Goal: Task Accomplishment & Management: Manage account settings

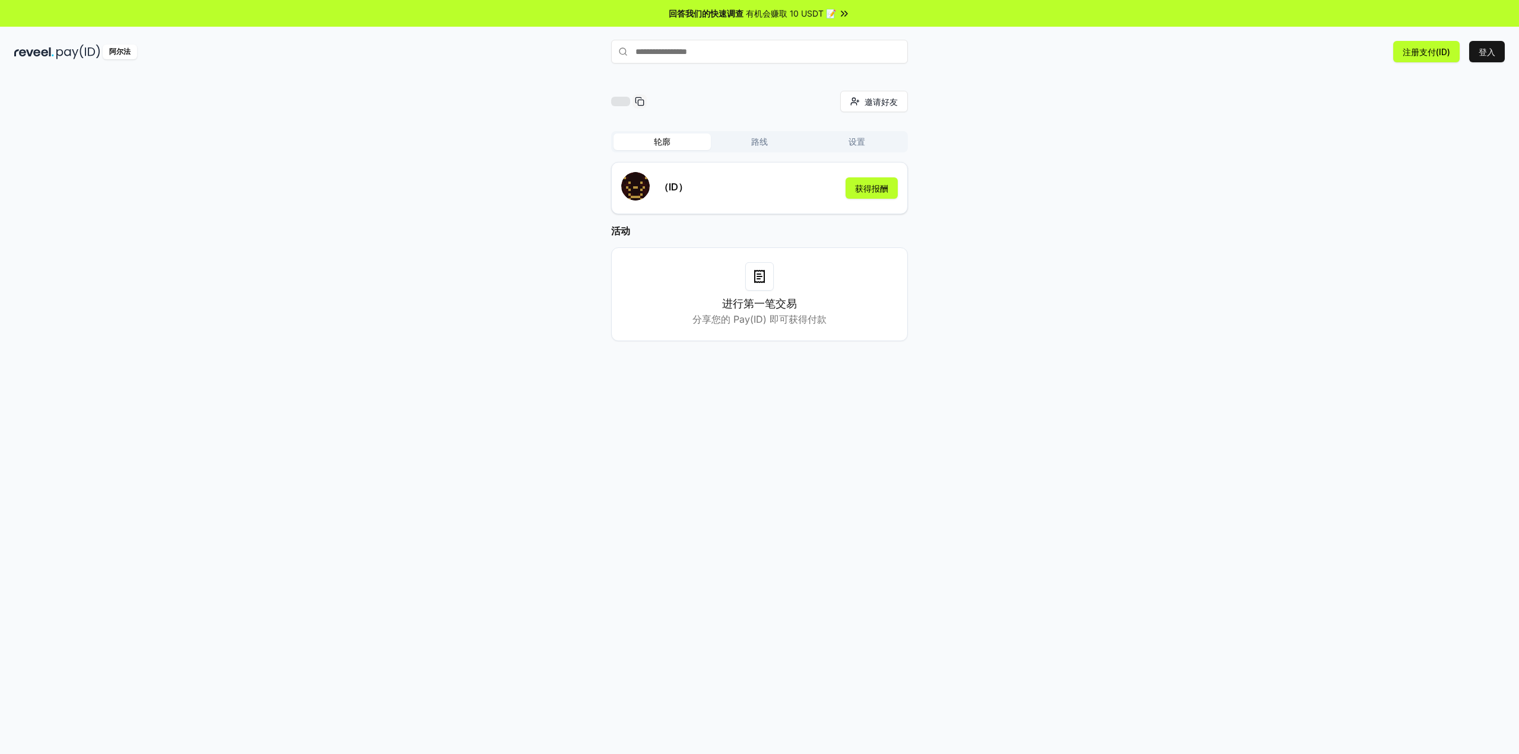
click at [806, 15] on font "有机会赚取 10 USDT 📝" at bounding box center [791, 13] width 90 height 10
click at [875, 181] on button "获得报酬" at bounding box center [872, 187] width 52 height 21
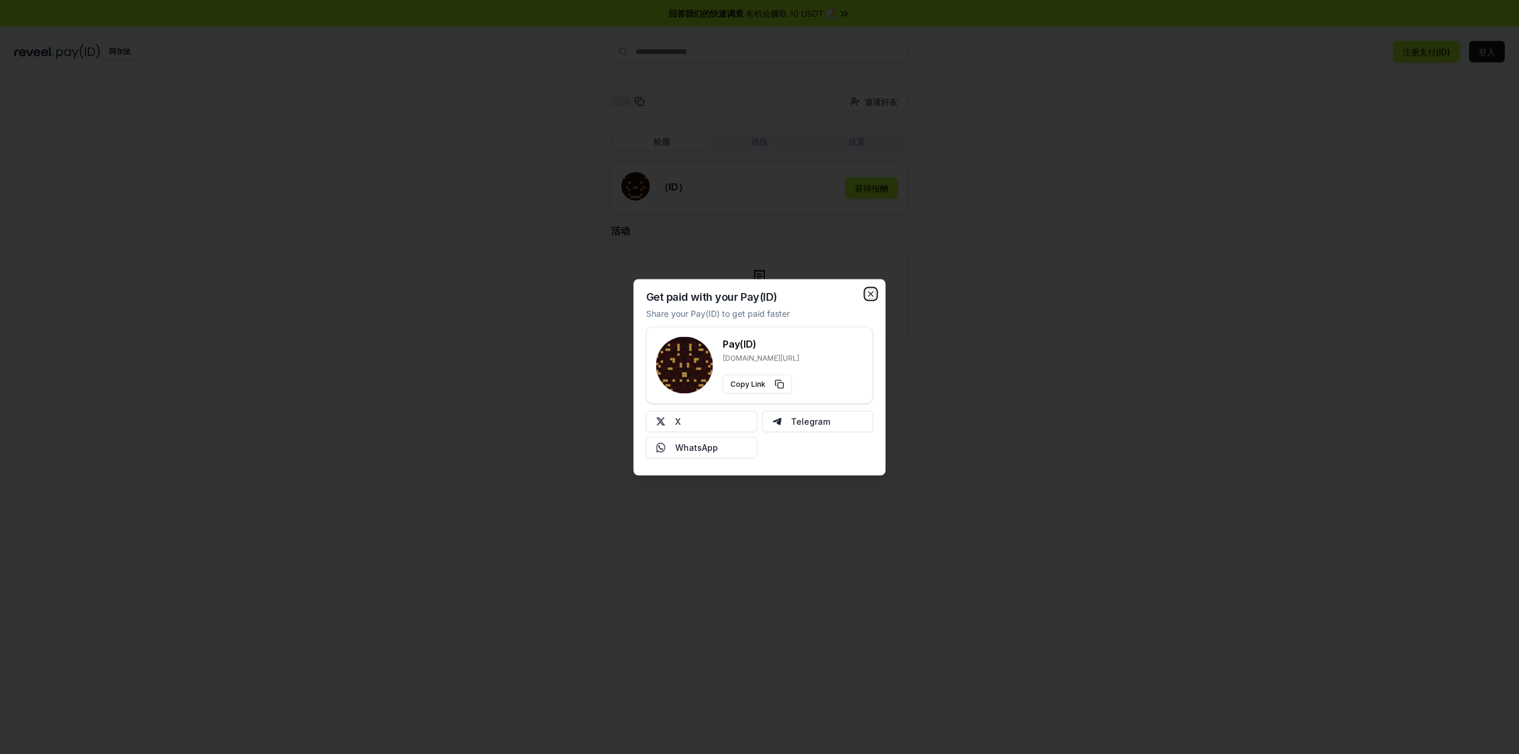
click at [874, 293] on icon "button" at bounding box center [870, 293] width 9 height 9
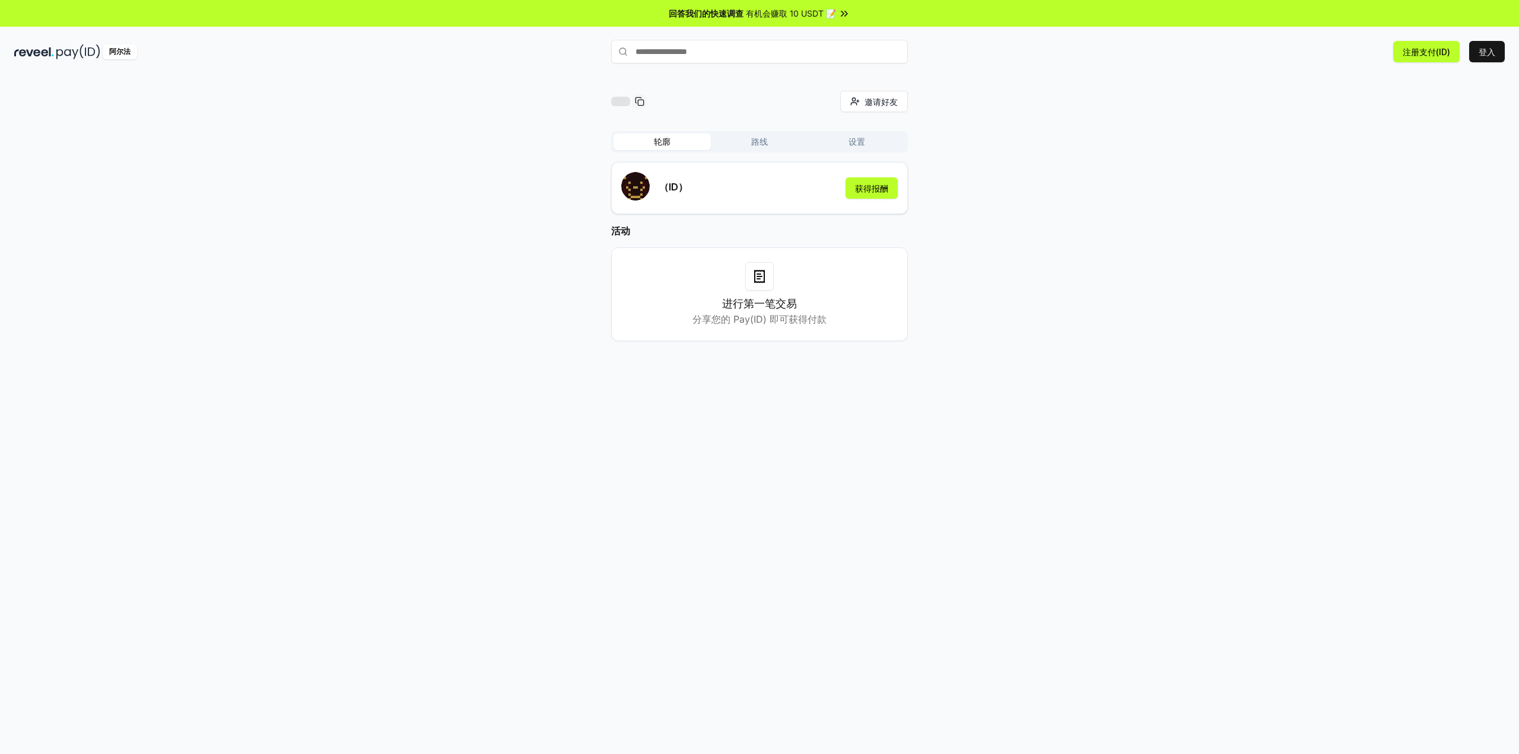
click at [762, 141] on font "路线" at bounding box center [759, 141] width 17 height 10
click at [862, 141] on font "设置" at bounding box center [857, 141] width 17 height 10
click at [639, 143] on button "轮廓" at bounding box center [662, 142] width 97 height 17
click at [876, 182] on font "获得报酬" at bounding box center [871, 188] width 33 height 12
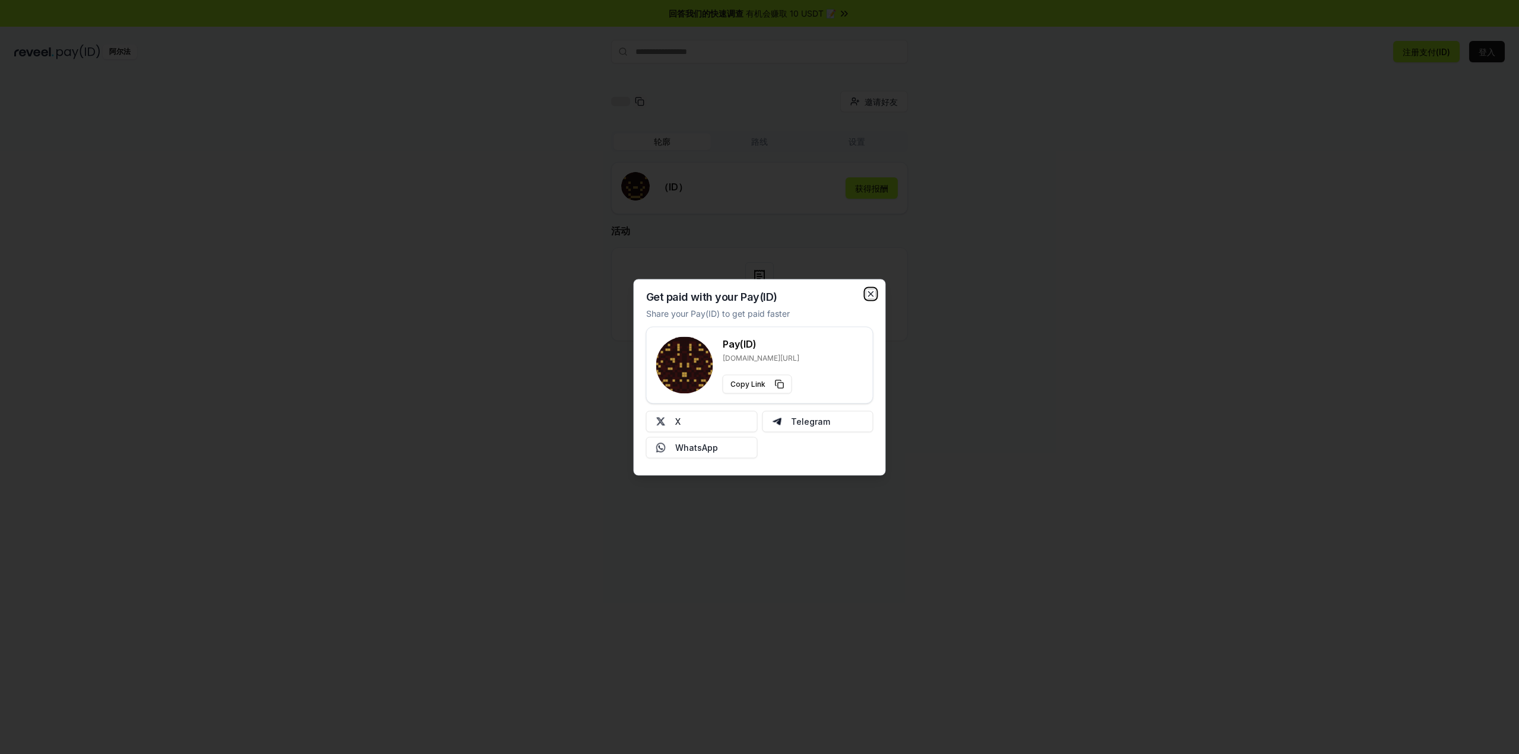
click at [874, 293] on icon "button" at bounding box center [870, 293] width 9 height 9
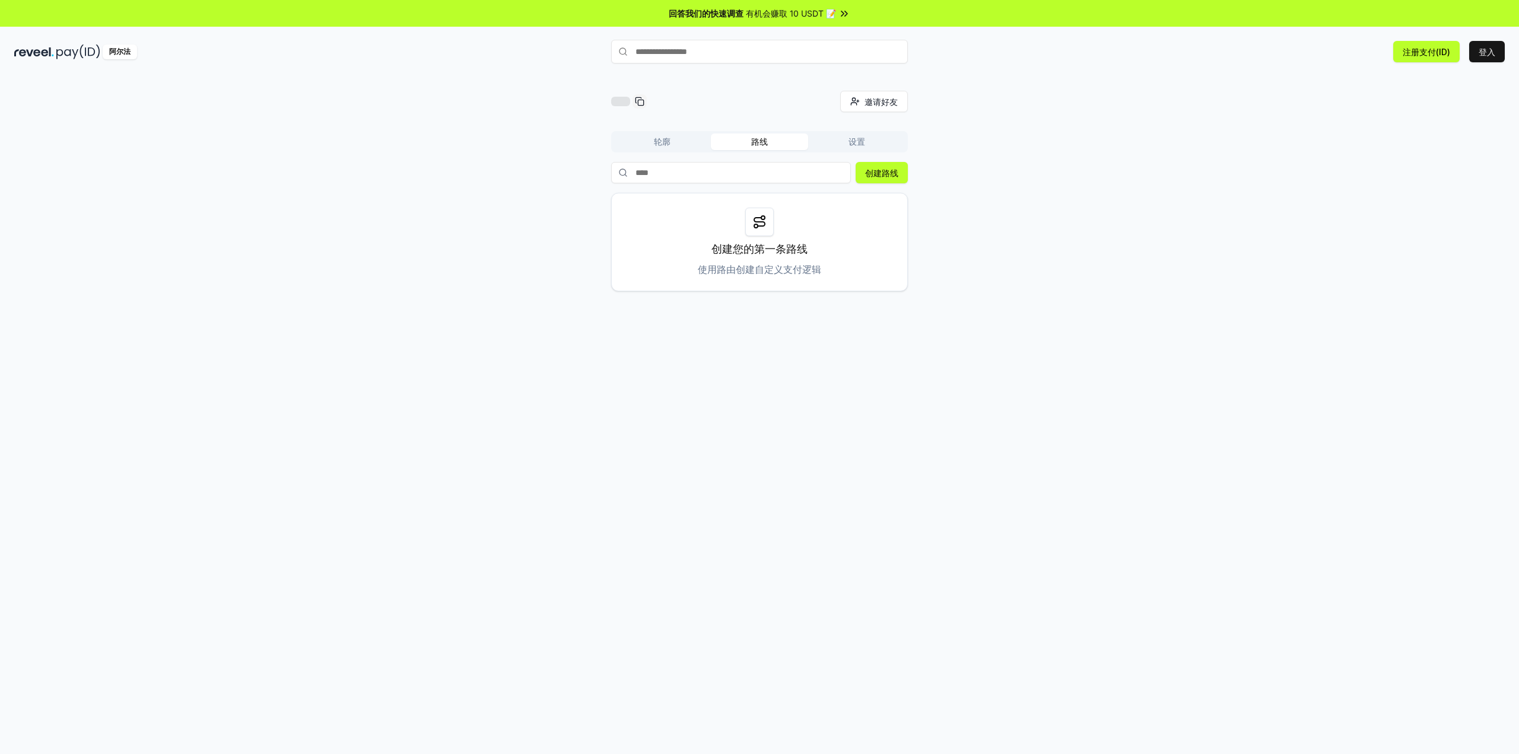
click at [745, 140] on button "路线" at bounding box center [759, 142] width 97 height 17
click at [858, 135] on button "设置" at bounding box center [856, 142] width 97 height 17
click at [661, 139] on font "轮廓" at bounding box center [662, 141] width 17 height 10
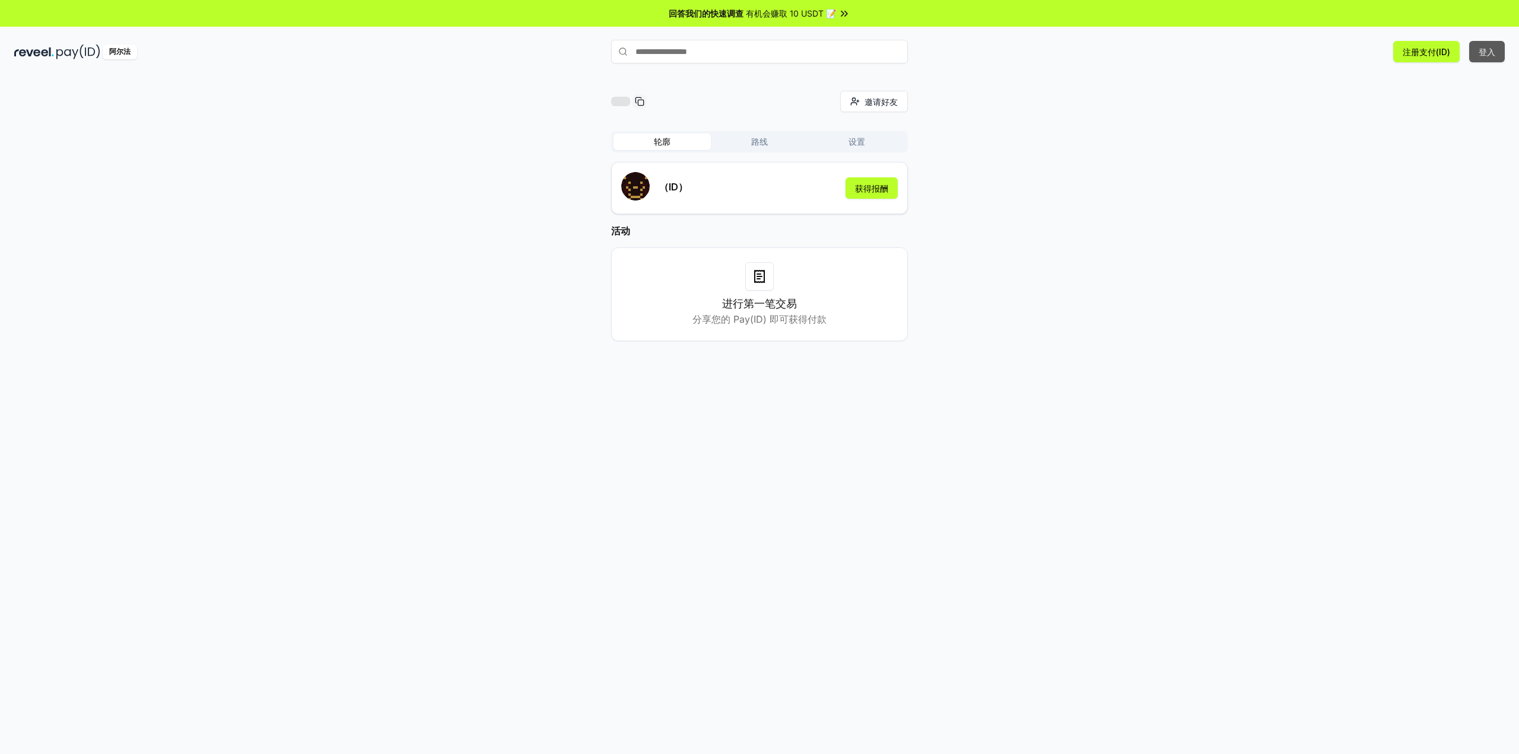
click at [1488, 47] on font "登入" at bounding box center [1487, 52] width 17 height 10
